Goal: Navigation & Orientation: Find specific page/section

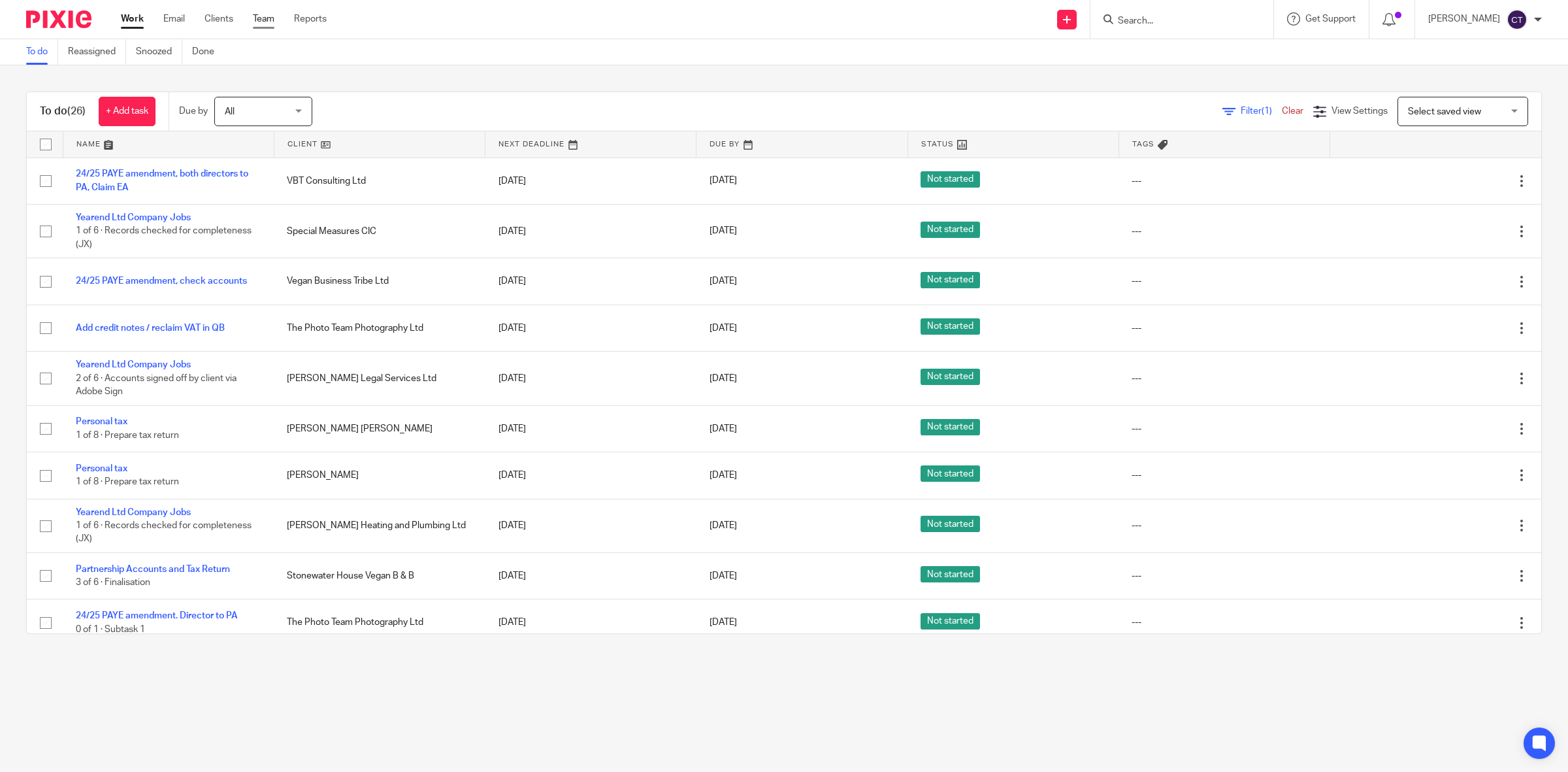
click at [269, 15] on link "Team" at bounding box center [264, 19] width 21 height 13
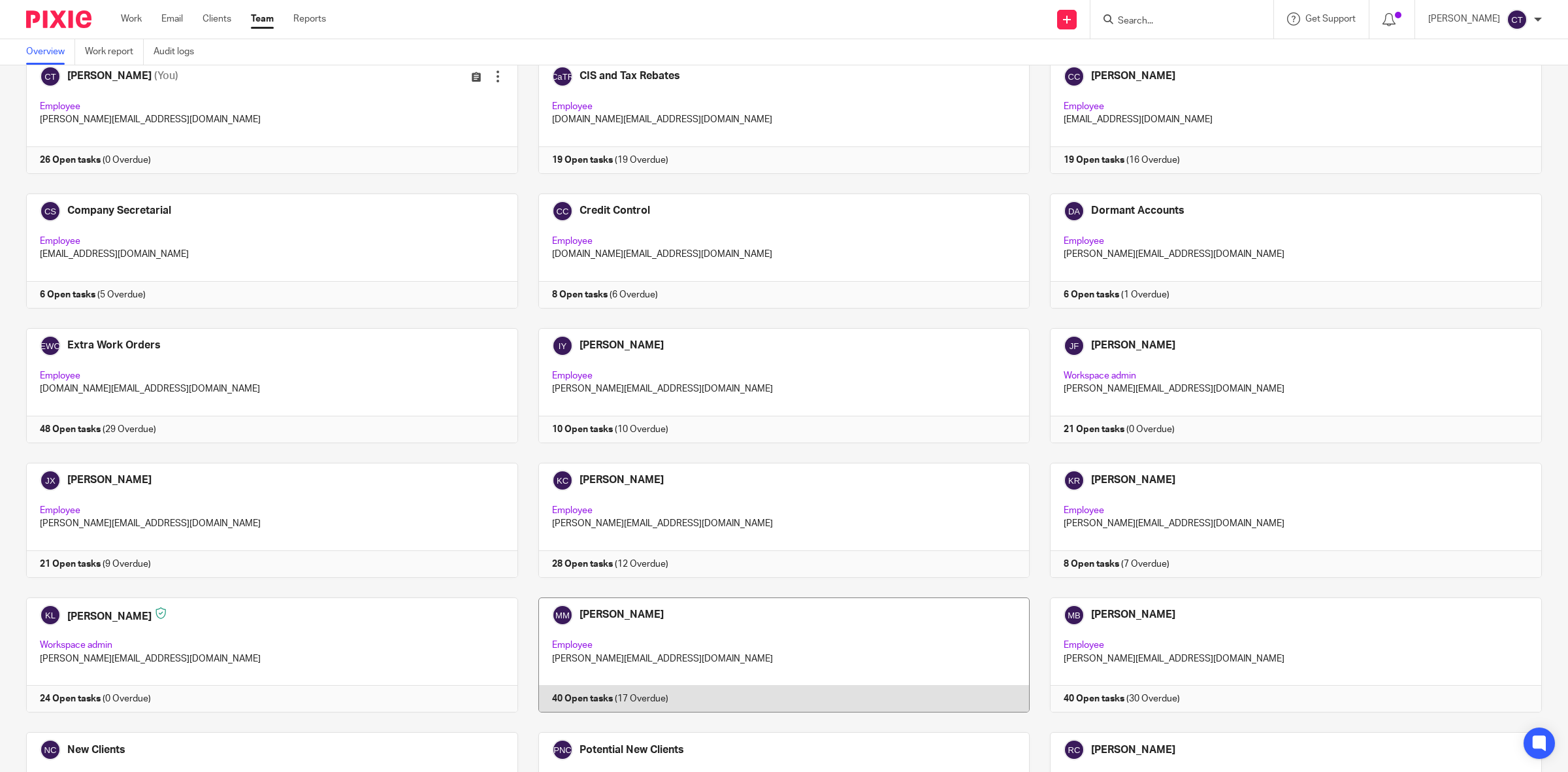
scroll to position [245, 0]
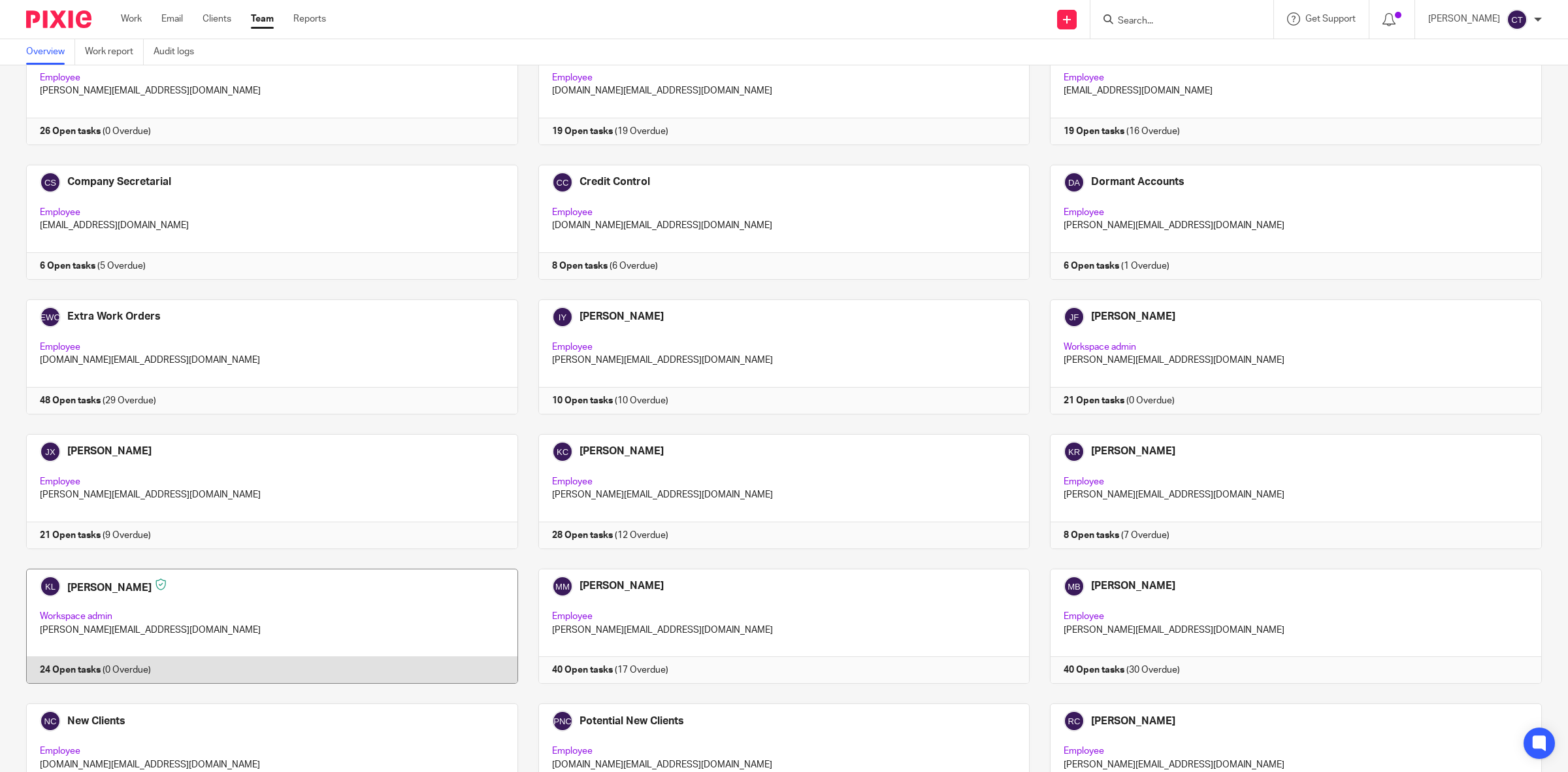
click at [230, 608] on link at bounding box center [261, 625] width 512 height 115
